Goal: Find specific page/section: Find specific page/section

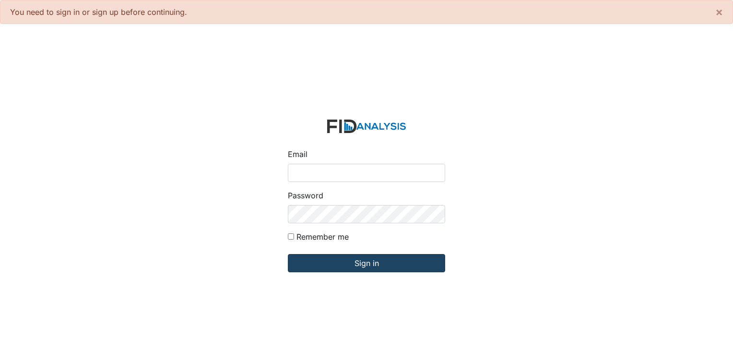
type input "[PERSON_NAME][EMAIL_ADDRESS][DOMAIN_NAME]"
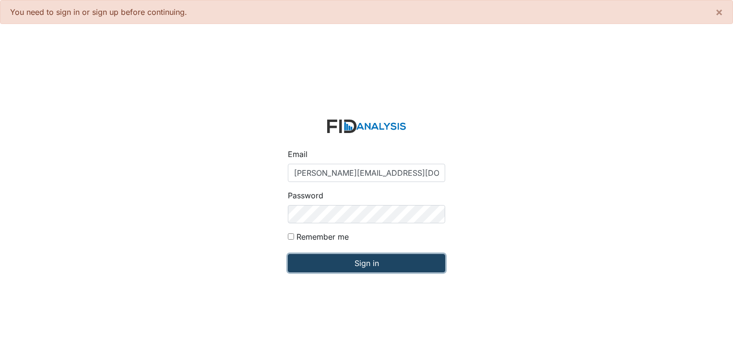
click at [350, 260] on input "Sign in" at bounding box center [366, 263] width 157 height 18
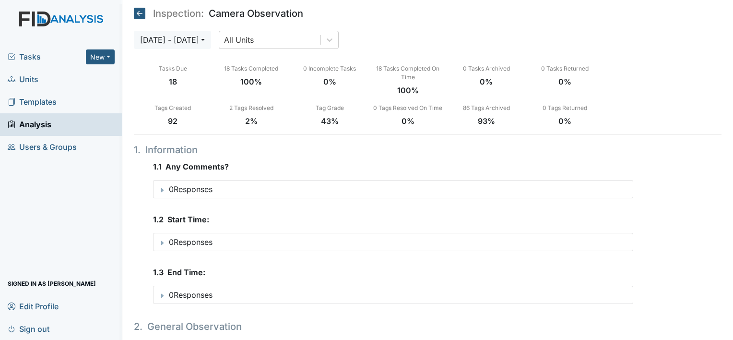
click at [34, 79] on span "Units" at bounding box center [23, 79] width 31 height 15
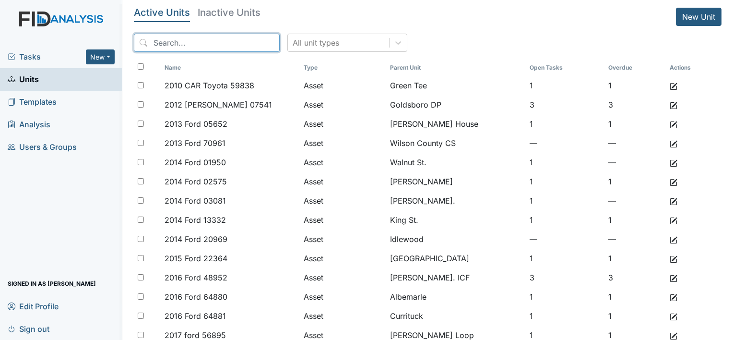
click at [196, 43] on input "search" at bounding box center [207, 43] width 146 height 18
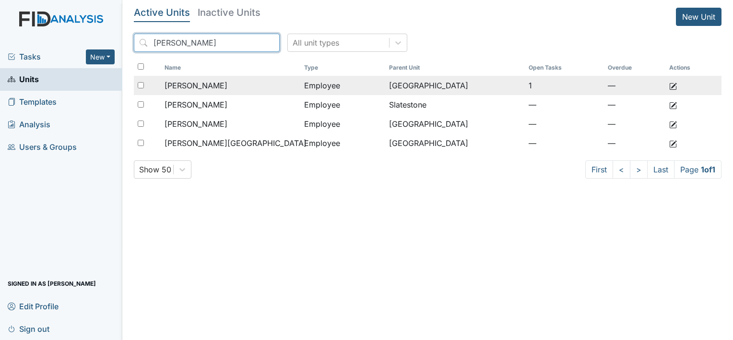
type input "peele"
click at [207, 88] on span "[PERSON_NAME]" at bounding box center [195, 86] width 63 height 12
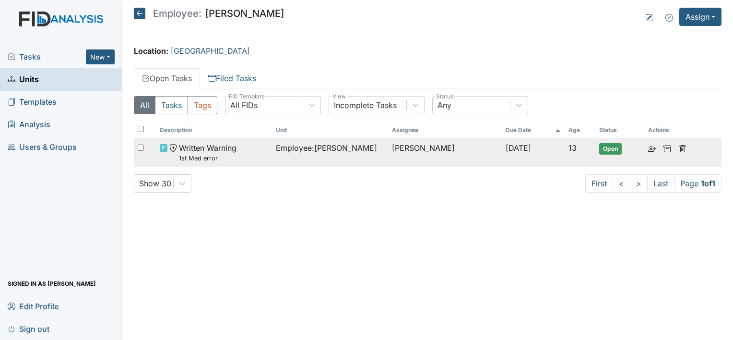
click at [223, 152] on span "Written Warning 1st Med error" at bounding box center [208, 152] width 58 height 21
